Goal: Information Seeking & Learning: Learn about a topic

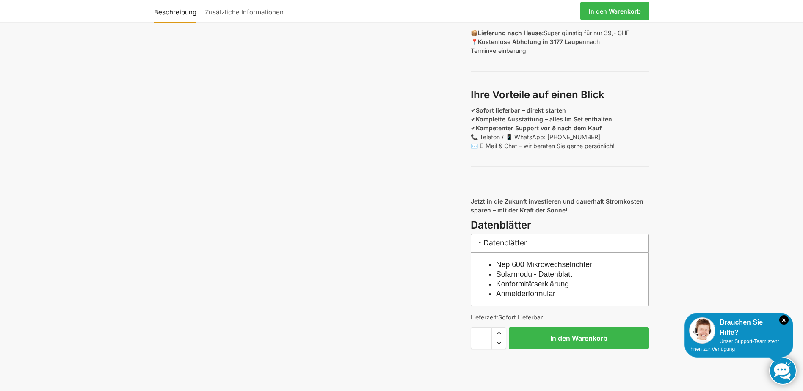
scroll to position [720, 0]
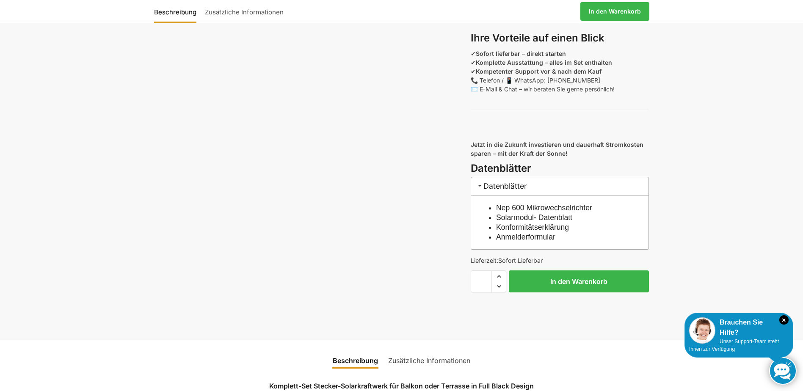
click at [506, 222] on link "Solarmodul- Datenblatt" at bounding box center [534, 217] width 76 height 8
